Goal: Navigation & Orientation: Find specific page/section

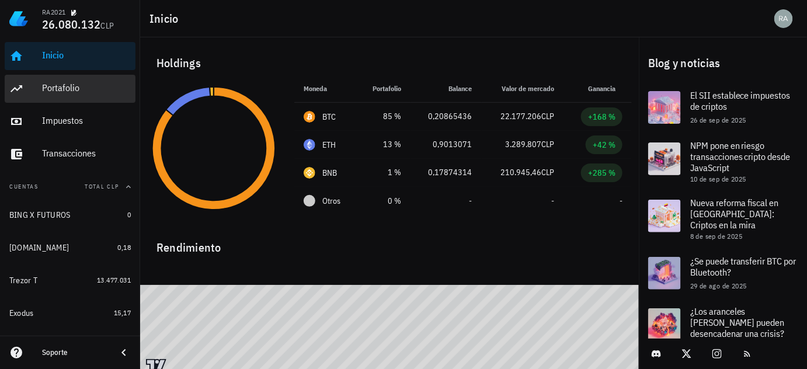
click at [65, 90] on div "Portafolio" at bounding box center [86, 87] width 89 height 11
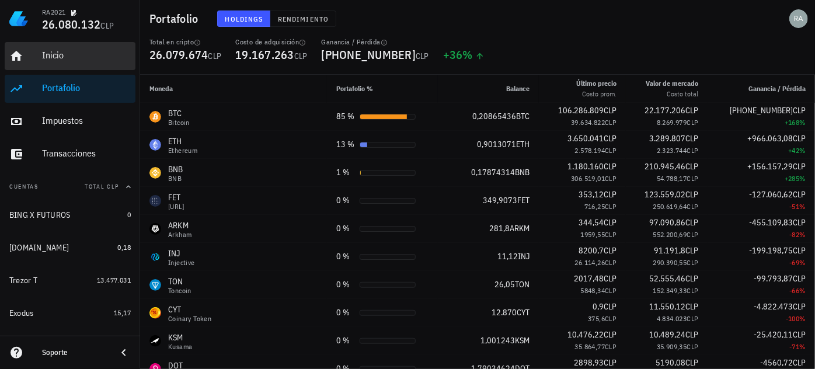
click at [57, 57] on div "Inicio" at bounding box center [86, 55] width 89 height 11
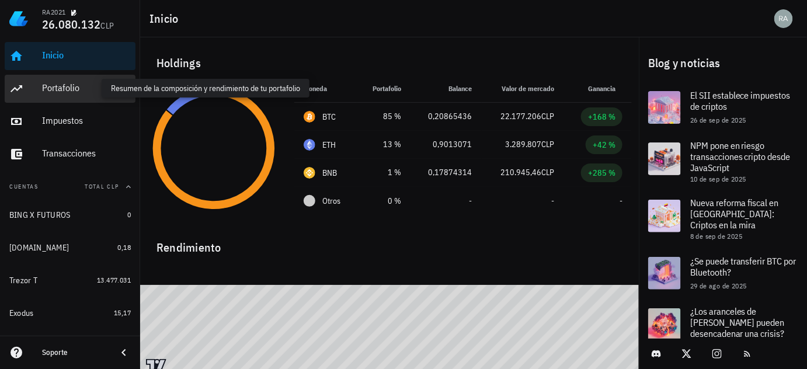
click at [61, 92] on div "Portafolio" at bounding box center [86, 87] width 89 height 11
